Goal: Download file/media

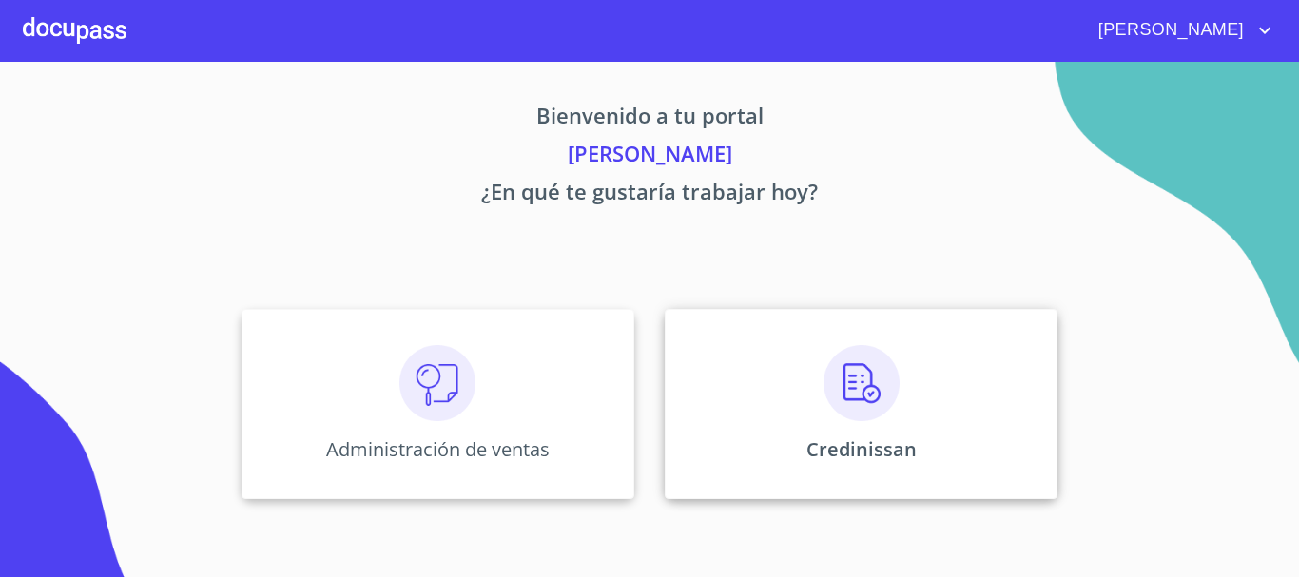
click at [881, 382] on img at bounding box center [861, 383] width 76 height 76
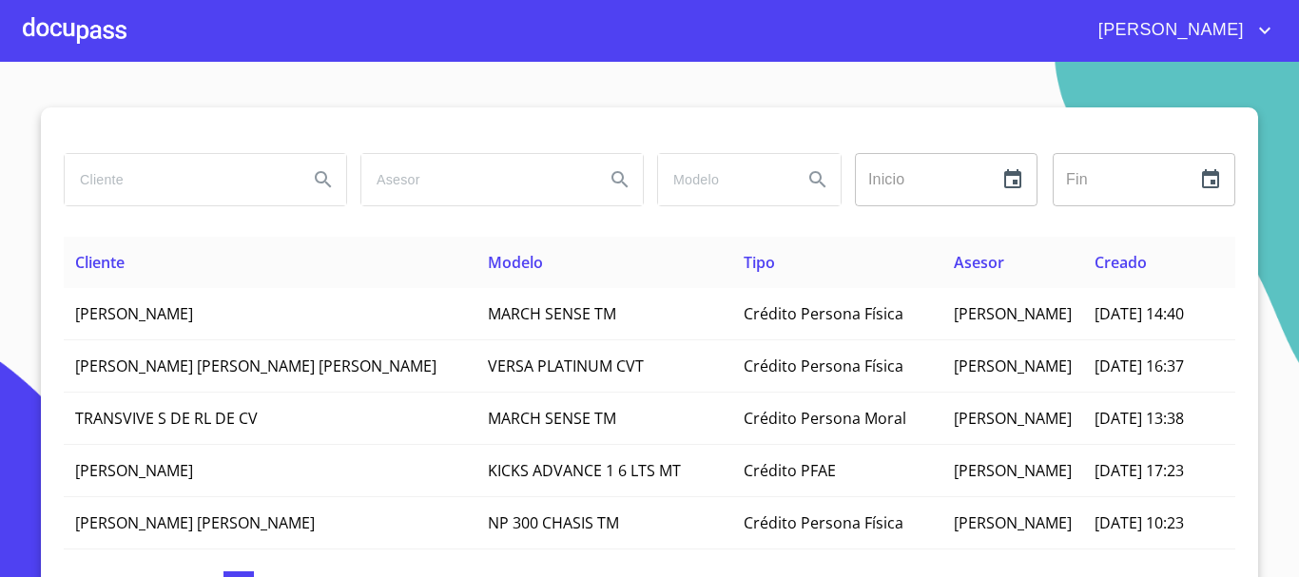
click at [168, 178] on input "search" at bounding box center [179, 179] width 228 height 51
type input "[PERSON_NAME]"
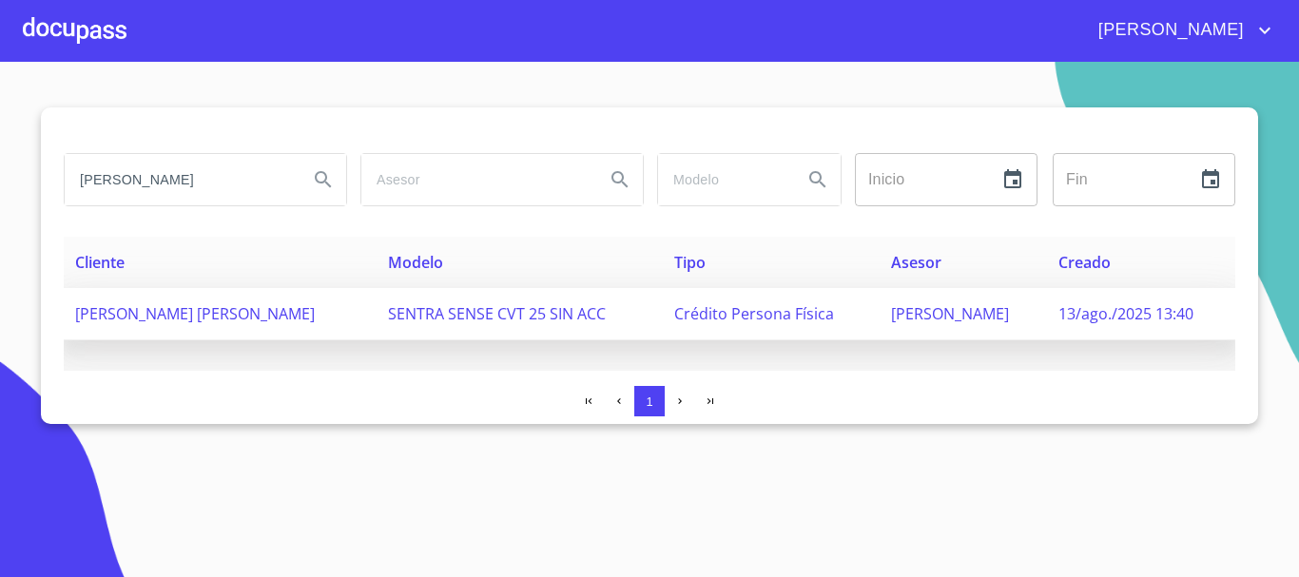
click at [159, 314] on span "[PERSON_NAME] [PERSON_NAME]" at bounding box center [195, 313] width 240 height 21
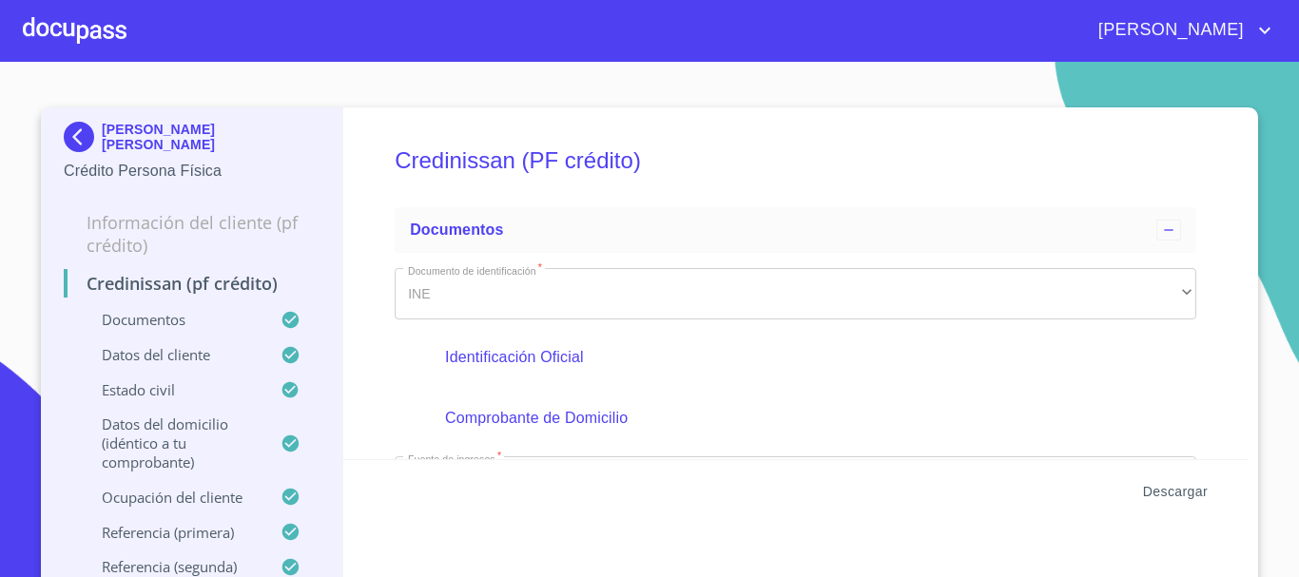
click at [1159, 489] on span "Descargar" at bounding box center [1175, 492] width 65 height 24
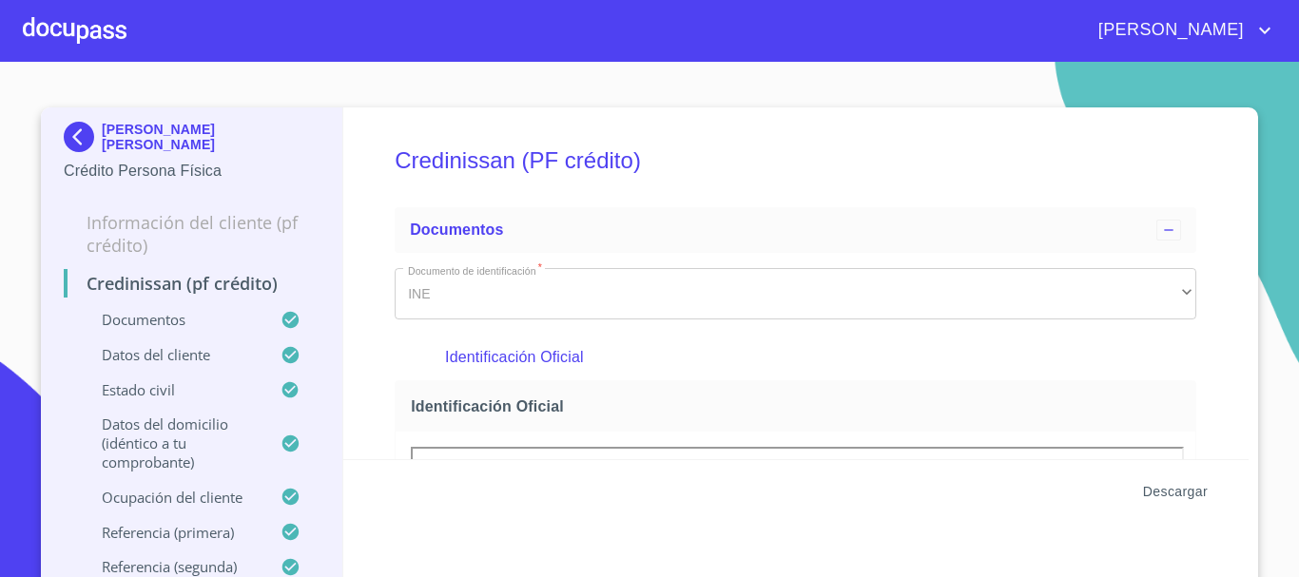
click at [1167, 493] on span "Descargar" at bounding box center [1175, 492] width 65 height 24
